Goal: Task Accomplishment & Management: Manage account settings

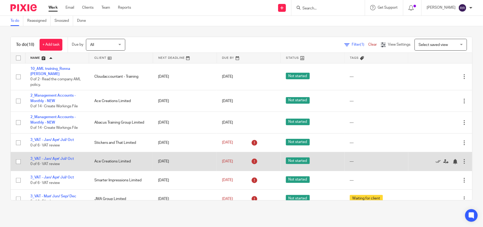
scroll to position [39, 0]
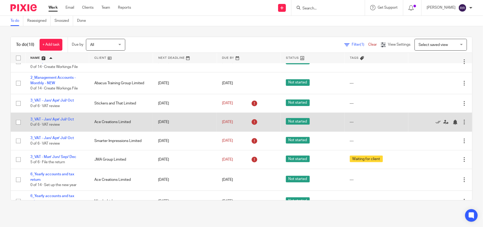
click at [60, 121] on td "3_VAT - Jan/ Apr/ Jul/ Oct 0 of 6 · VAT review" at bounding box center [57, 122] width 64 height 19
click at [60, 120] on link "3_VAT - Jan/ Apr/ Jul/ Oct" at bounding box center [52, 119] width 44 height 4
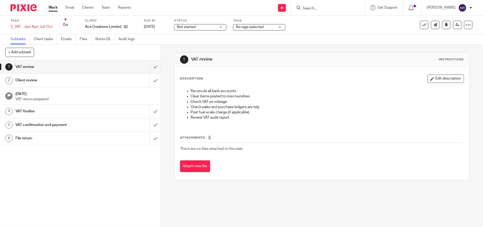
click at [273, 26] on span "No tags selected" at bounding box center [255, 27] width 39 height 6
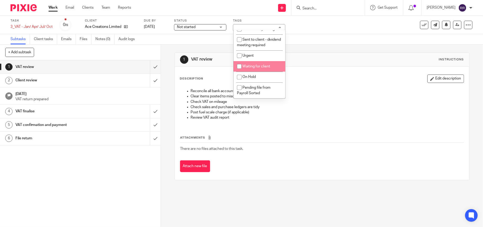
scroll to position [75, 0]
click at [265, 67] on span "Waiting for client" at bounding box center [257, 67] width 28 height 4
checkbox input "true"
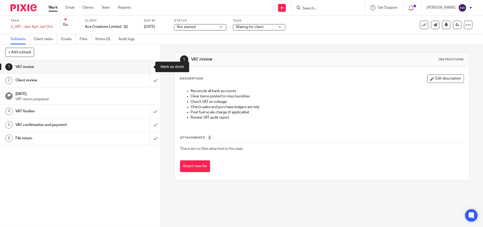
click at [149, 67] on input "submit" at bounding box center [80, 66] width 161 height 13
